Goal: Information Seeking & Learning: Learn about a topic

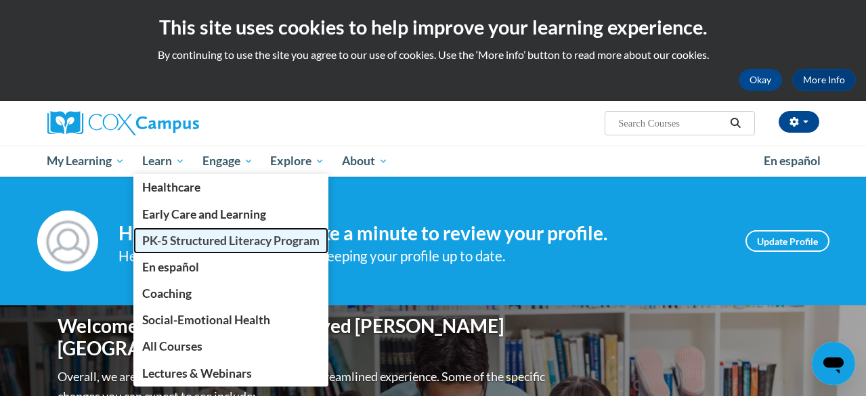
click at [196, 248] on link "PK-5 Structured Literacy Program" at bounding box center [230, 240] width 195 height 26
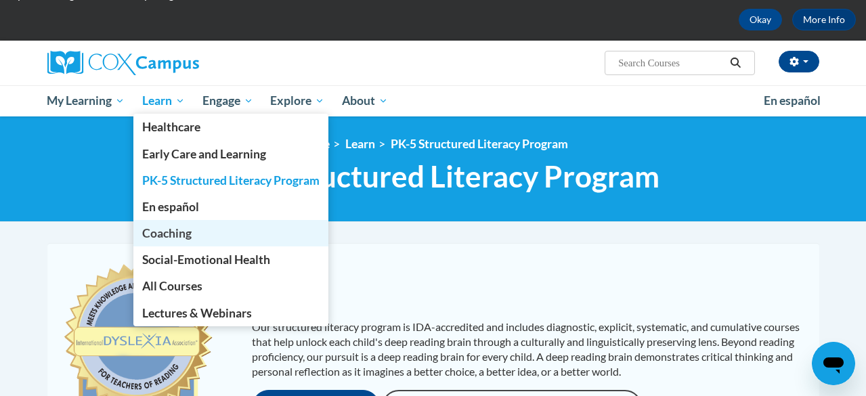
scroll to position [64, 0]
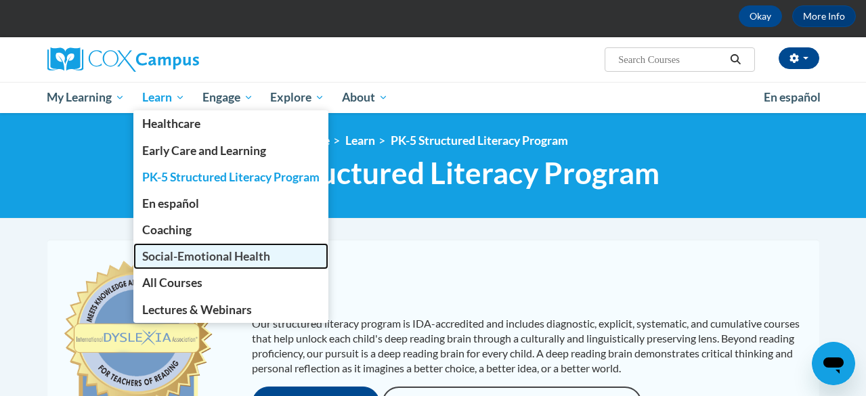
click at [219, 259] on span "Social-Emotional Health" at bounding box center [206, 256] width 128 height 14
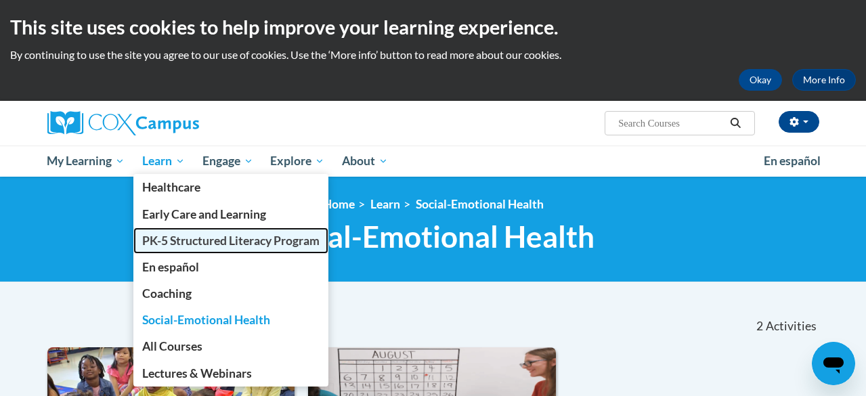
click at [197, 234] on span "PK-5 Structured Literacy Program" at bounding box center [230, 241] width 177 height 14
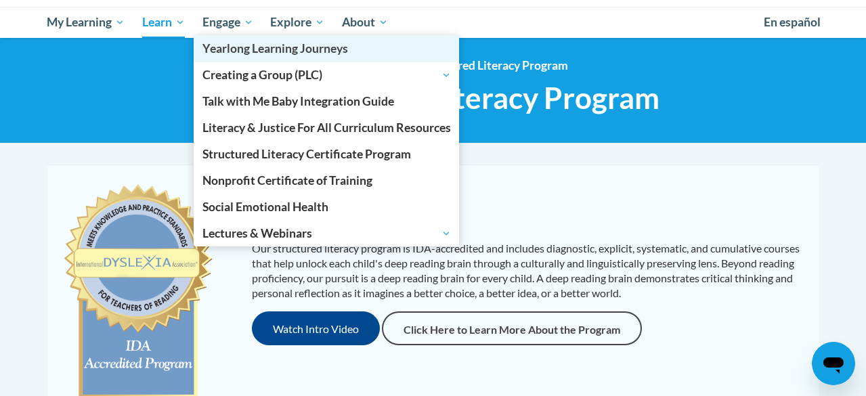
scroll to position [50, 0]
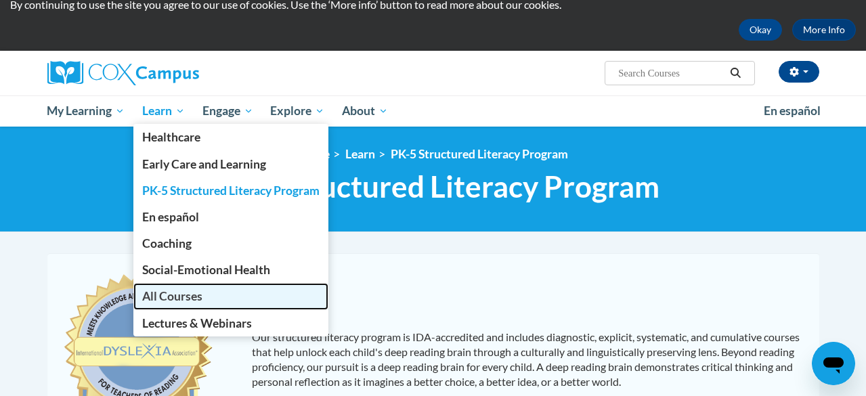
click at [234, 288] on link "All Courses" at bounding box center [230, 296] width 195 height 26
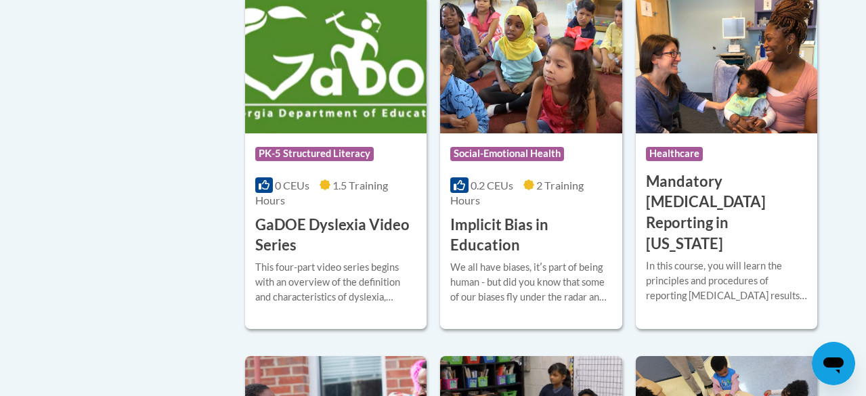
scroll to position [1927, 0]
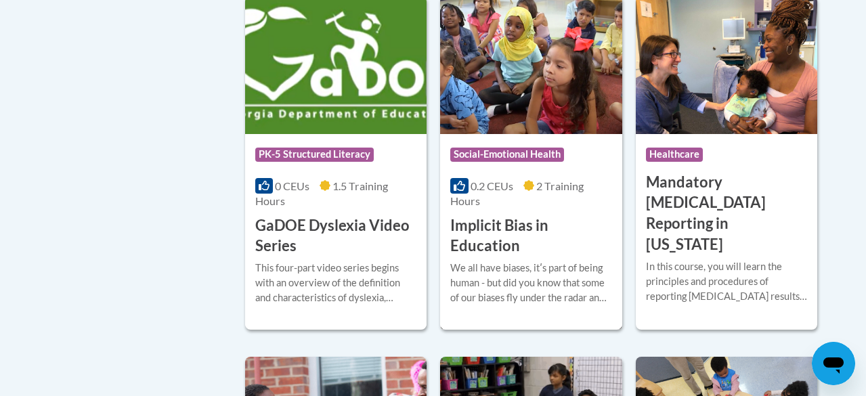
click at [506, 215] on h3 "Implicit Bias in Education" at bounding box center [530, 236] width 161 height 42
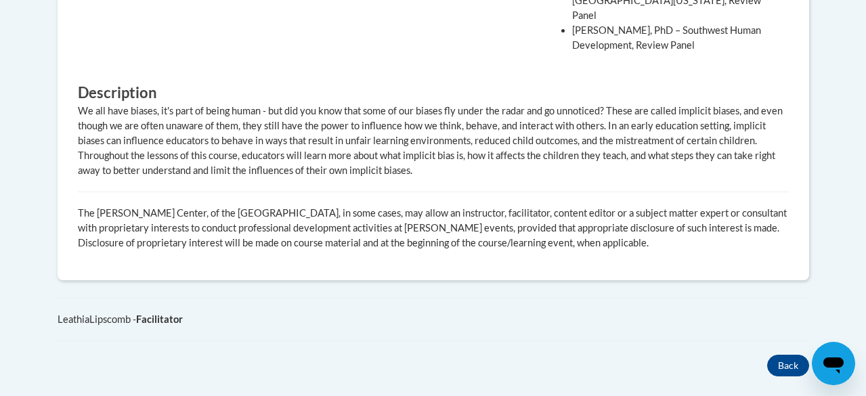
scroll to position [1044, 0]
